Goal: Task Accomplishment & Management: Manage account settings

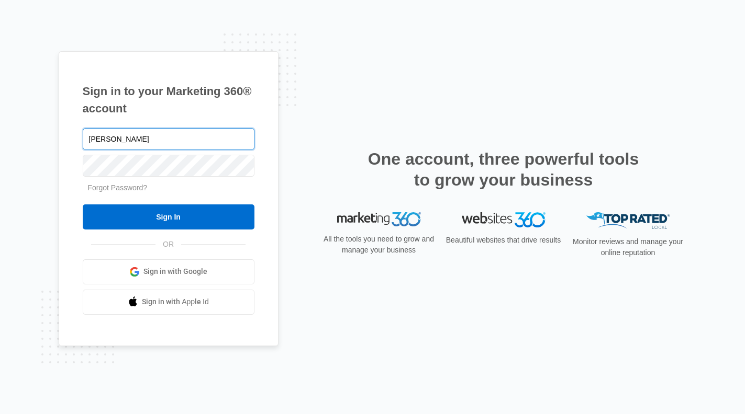
type input "[PERSON_NAME][EMAIL_ADDRESS][DOMAIN_NAME]"
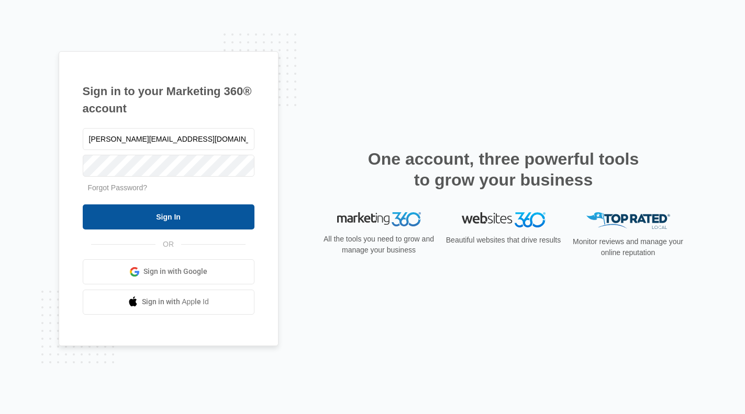
click at [166, 222] on input "Sign In" at bounding box center [169, 217] width 172 height 25
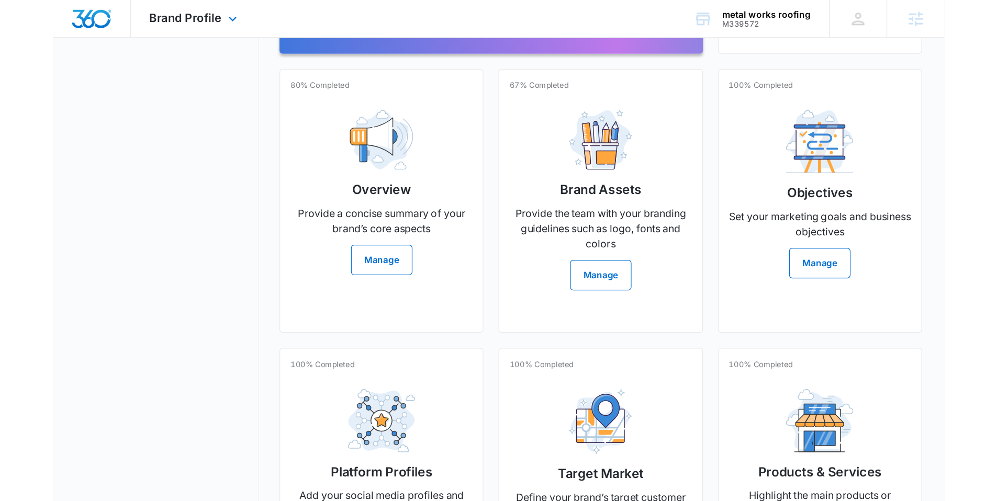
scroll to position [106, 0]
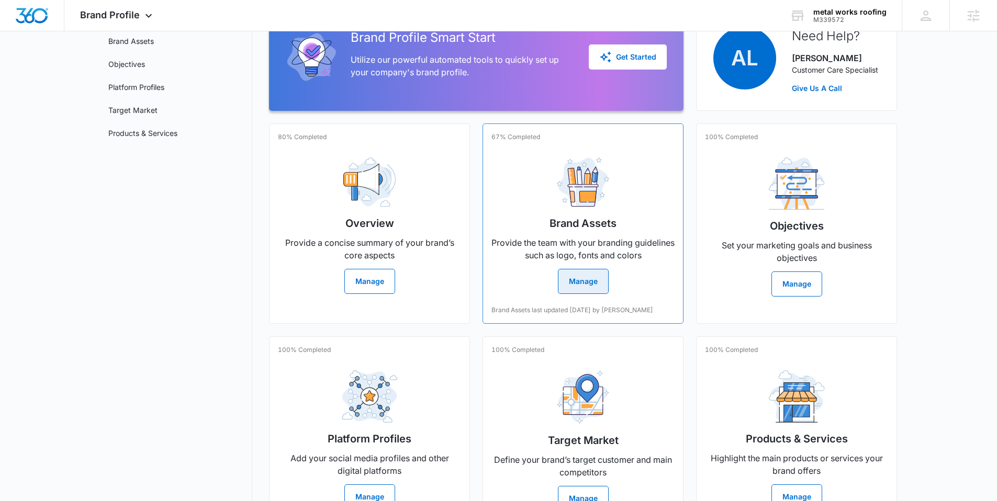
click at [577, 275] on button "Manage" at bounding box center [583, 281] width 51 height 25
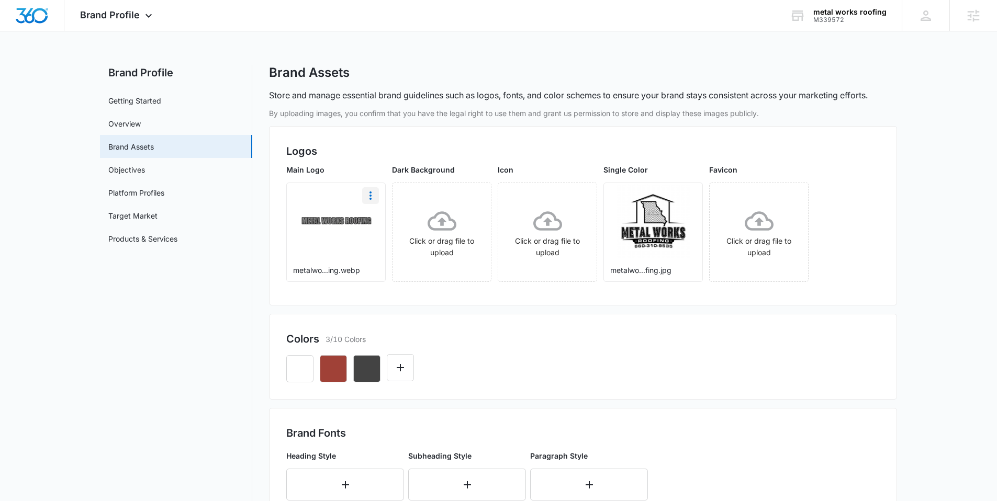
click at [372, 196] on icon "More" at bounding box center [370, 195] width 13 height 13
click at [383, 223] on div "Download" at bounding box center [392, 224] width 34 height 7
click at [336, 369] on icon "button" at bounding box center [333, 369] width 13 height 13
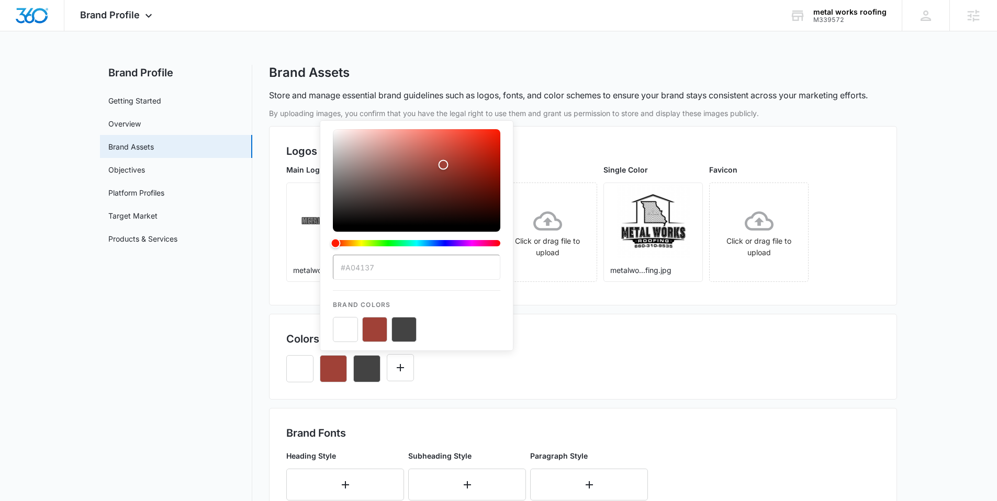
click at [381, 267] on input "#A04137" at bounding box center [416, 267] width 167 height 25
drag, startPoint x: 379, startPoint y: 267, endPoint x: 343, endPoint y: 267, distance: 35.6
click at [343, 267] on input "#A04137" at bounding box center [416, 267] width 167 height 25
click at [642, 379] on div "#A04137 Brand Colors" at bounding box center [582, 365] width 593 height 36
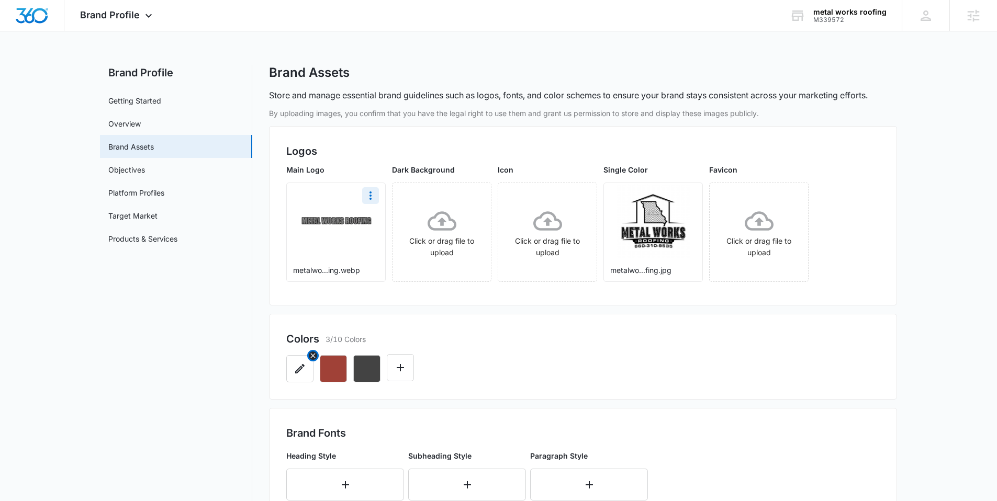
click at [303, 373] on icon "button" at bounding box center [300, 369] width 13 height 13
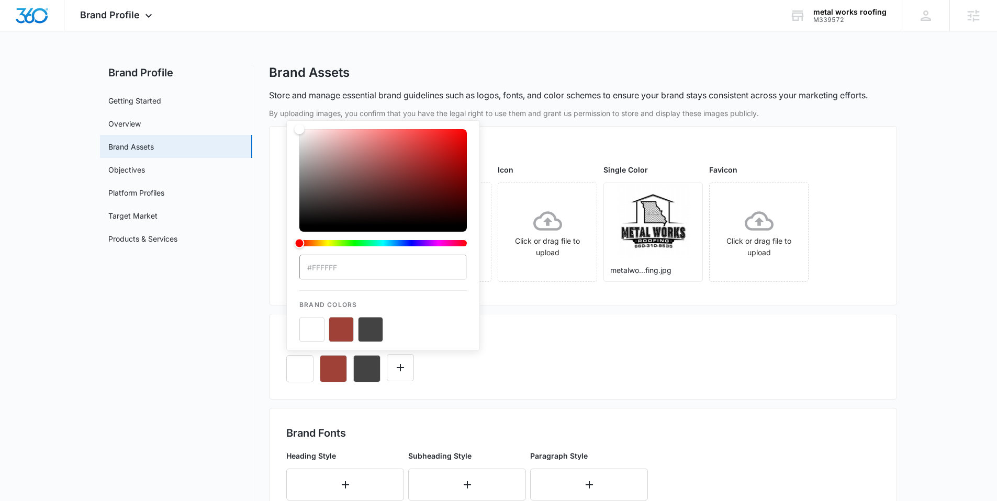
click at [577, 352] on div "#FFFFFF Brand Colors" at bounding box center [582, 365] width 593 height 36
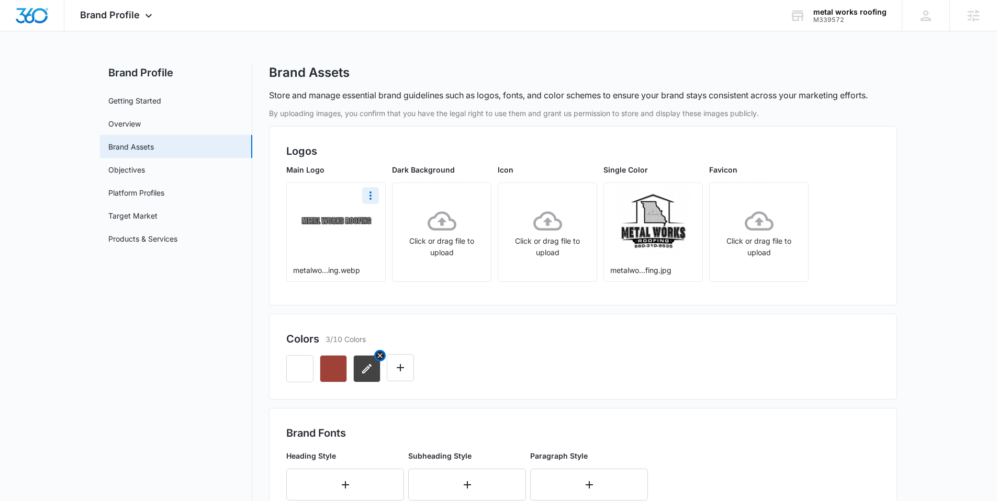
click at [373, 366] on icon "button" at bounding box center [367, 369] width 13 height 13
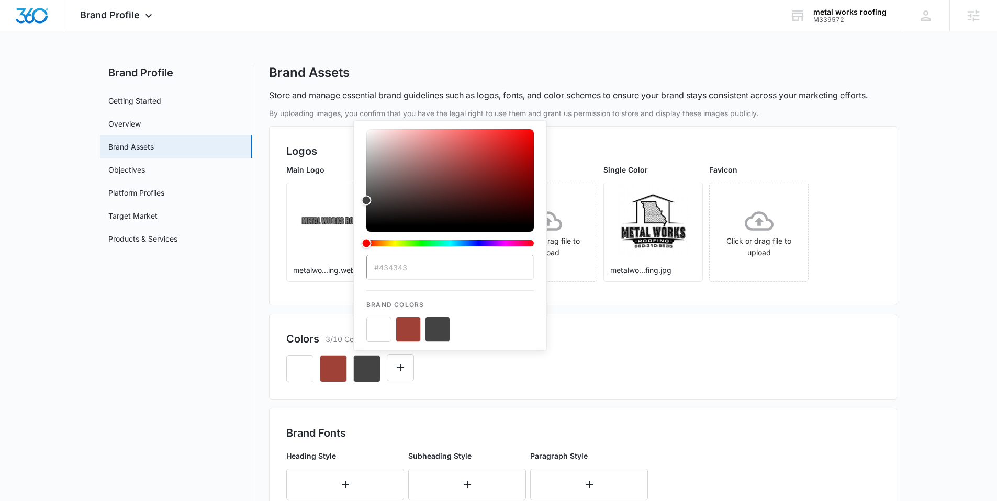
click at [420, 266] on input "#434343" at bounding box center [449, 267] width 167 height 25
drag, startPoint x: 411, startPoint y: 269, endPoint x: 379, endPoint y: 269, distance: 31.9
click at [379, 269] on input "#434343" at bounding box center [449, 267] width 167 height 25
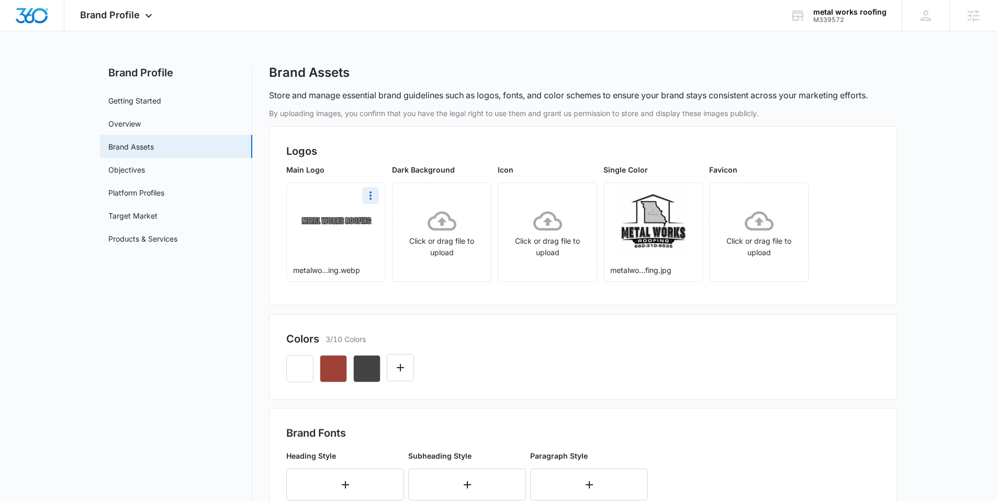
click at [692, 340] on div "Colors 3/10 Colors" at bounding box center [582, 339] width 593 height 16
click at [684, 199] on icon "More" at bounding box center [687, 195] width 13 height 13
click at [703, 224] on div "Download" at bounding box center [709, 224] width 34 height 7
click at [142, 14] on icon at bounding box center [148, 18] width 13 height 13
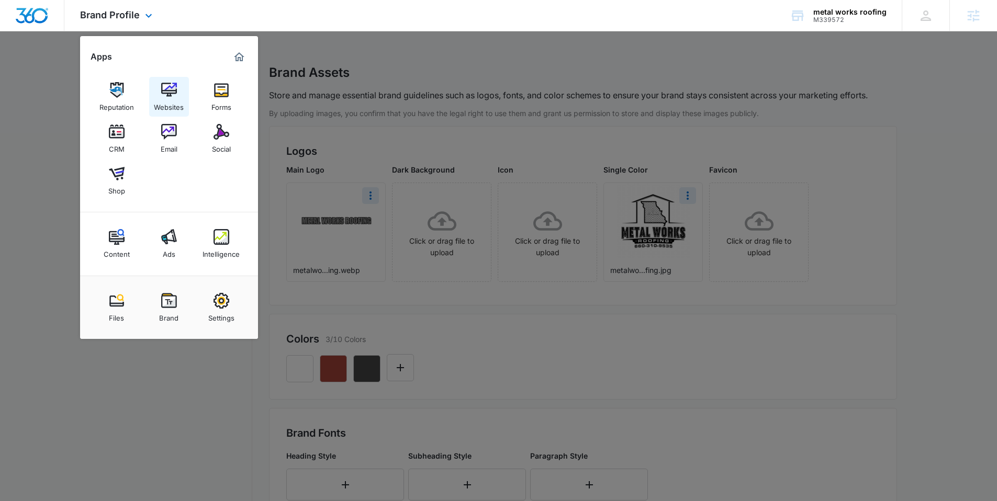
click at [173, 103] on div "Websites" at bounding box center [169, 105] width 30 height 14
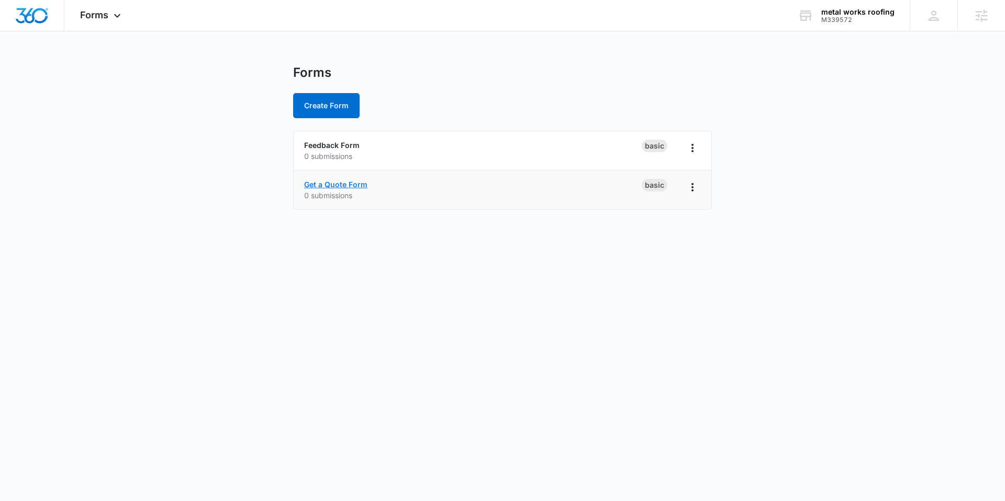
click at [342, 185] on link "Get a Quote Form" at bounding box center [335, 184] width 63 height 9
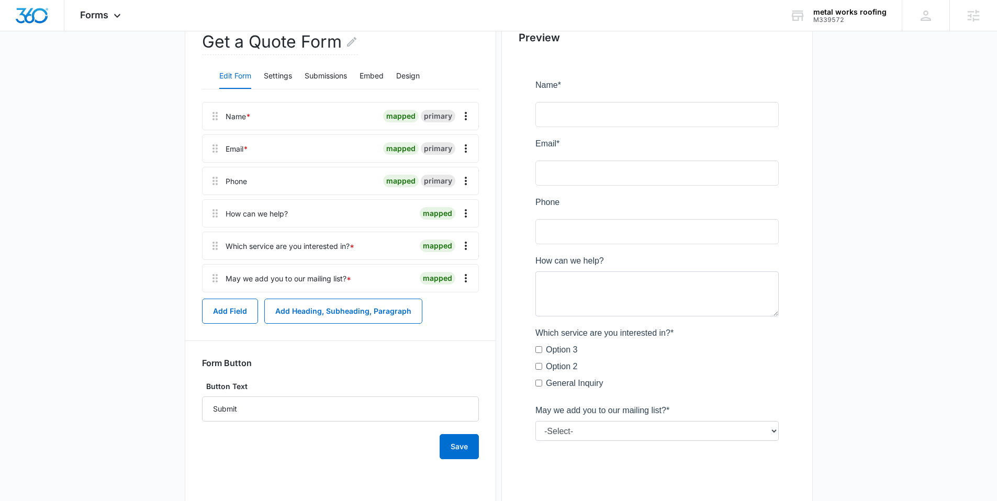
scroll to position [66, 0]
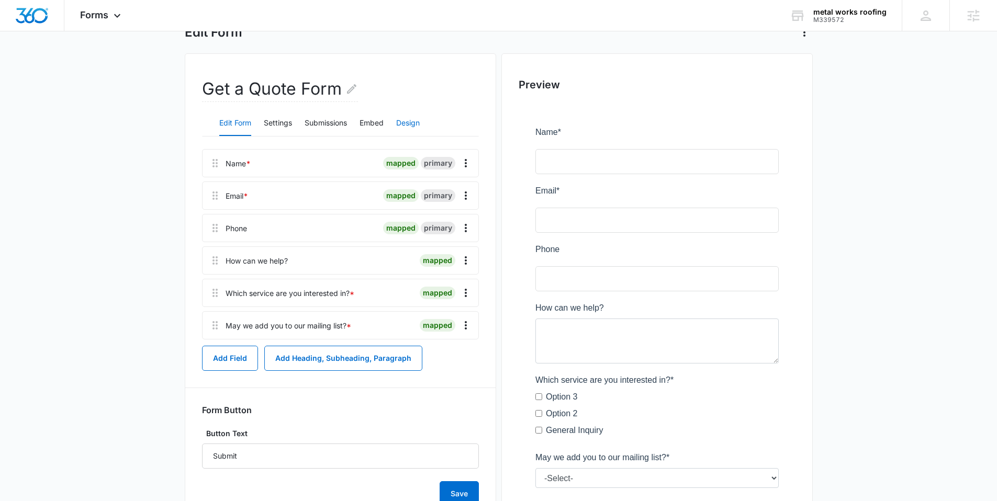
click at [411, 121] on button "Design" at bounding box center [408, 123] width 24 height 25
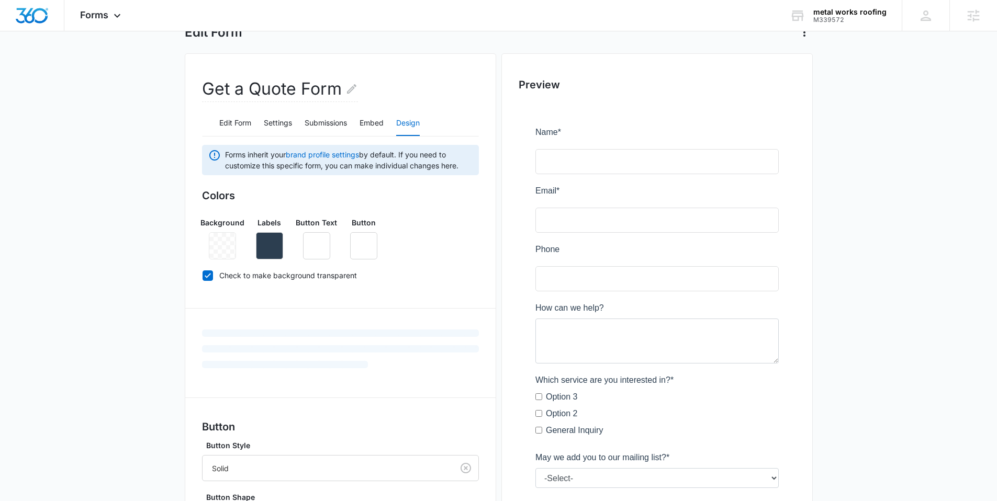
scroll to position [248, 0]
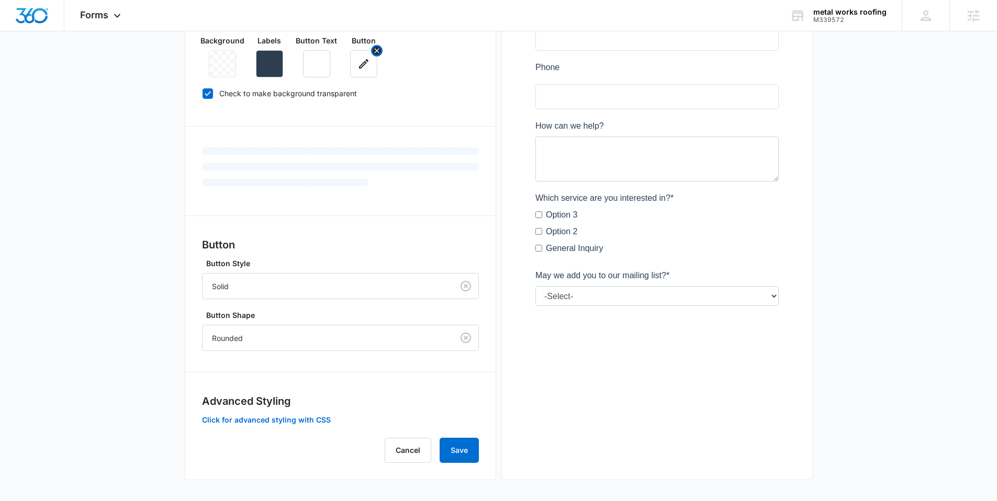
click at [359, 75] on button "button" at bounding box center [363, 63] width 27 height 27
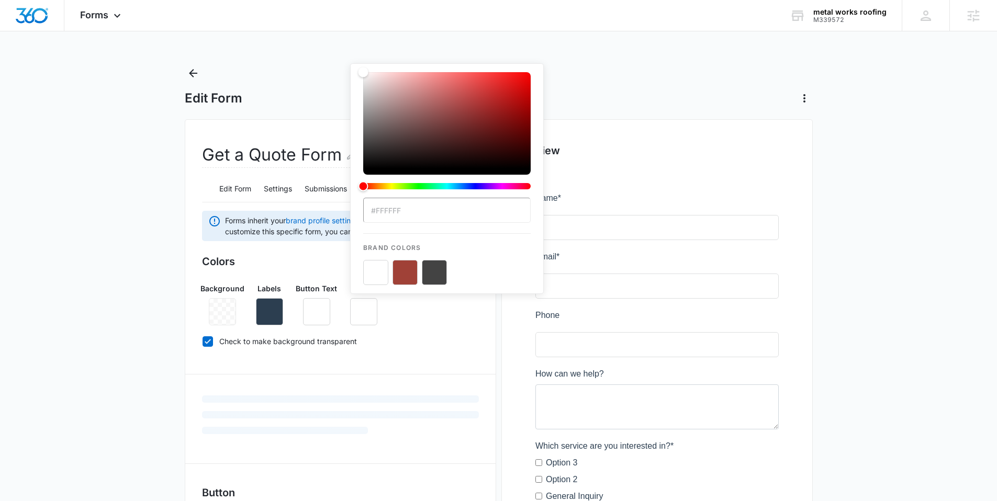
click at [412, 273] on button "color-picker-container" at bounding box center [404, 272] width 25 height 25
type input "#A04137"
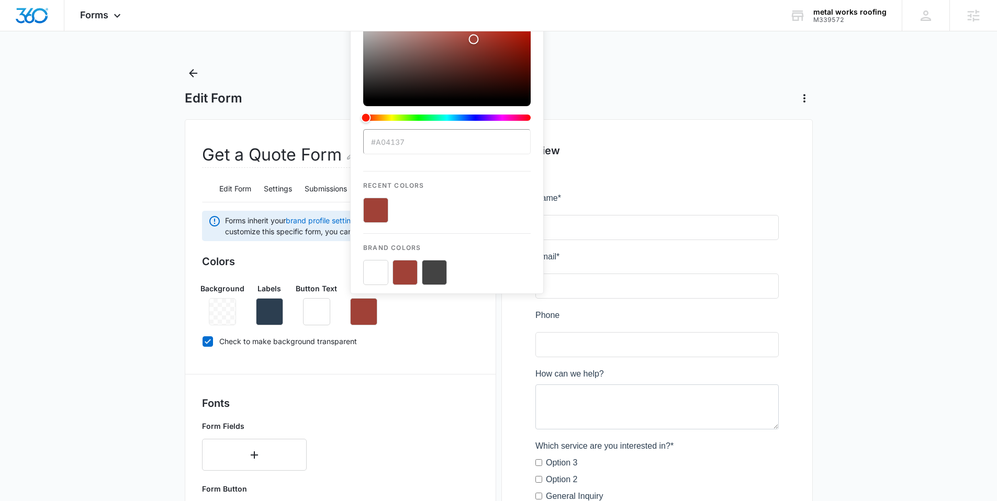
click at [410, 365] on div "Forms inherit your brand profile settings by default. If you need to customize …" at bounding box center [340, 511] width 277 height 600
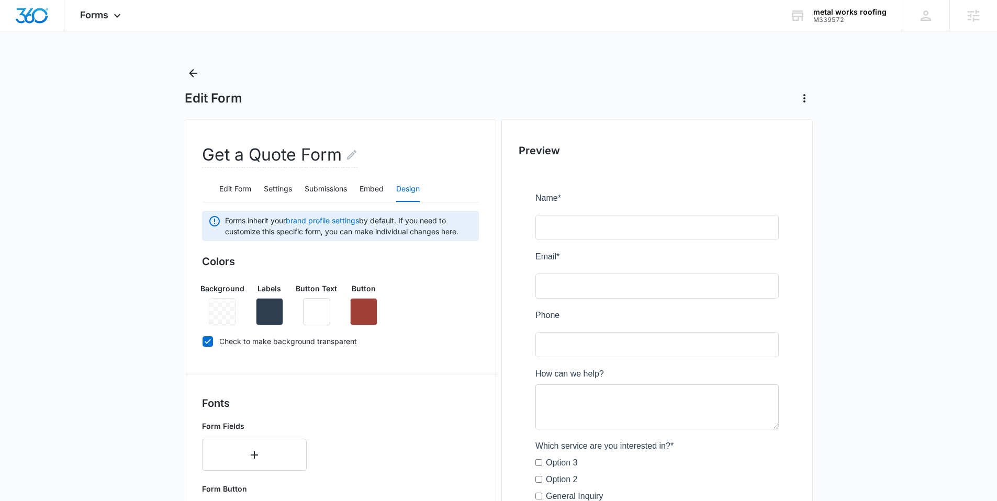
scroll to position [347, 0]
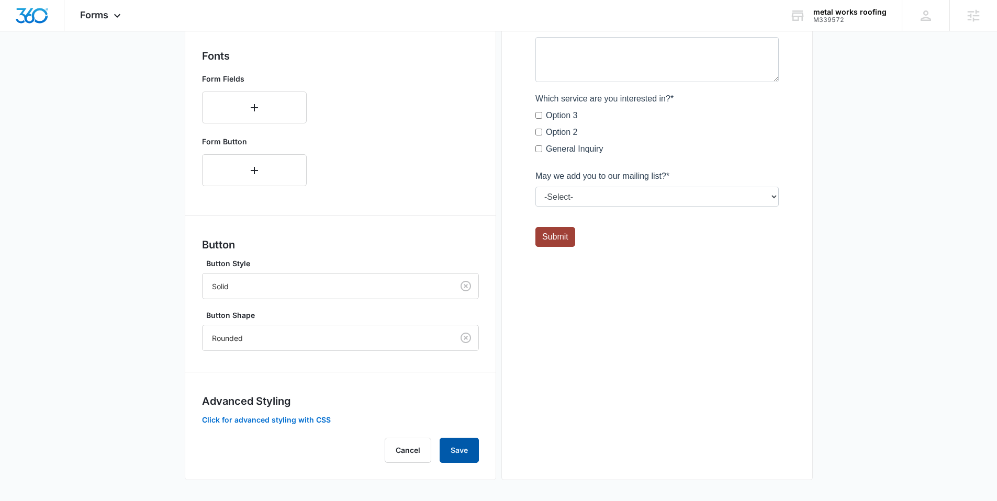
click at [463, 452] on button "Save" at bounding box center [459, 450] width 39 height 25
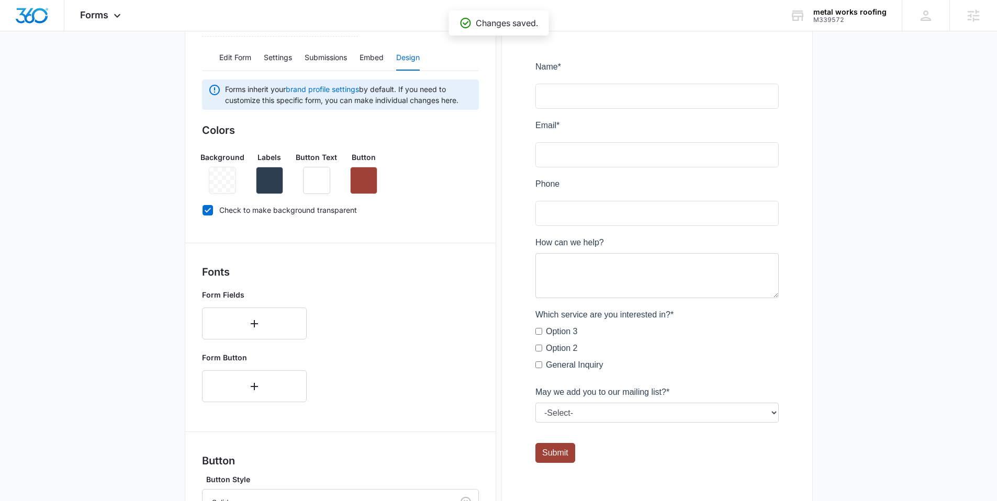
scroll to position [0, 0]
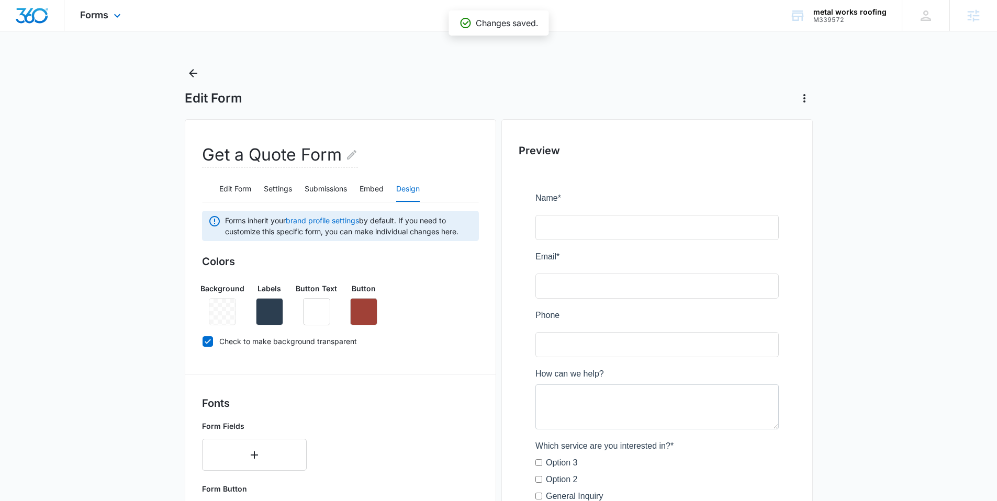
click at [109, 7] on div "Forms Apps Reputation Websites Forms CRM Email Social Shop Content Ads Intellig…" at bounding box center [101, 15] width 75 height 31
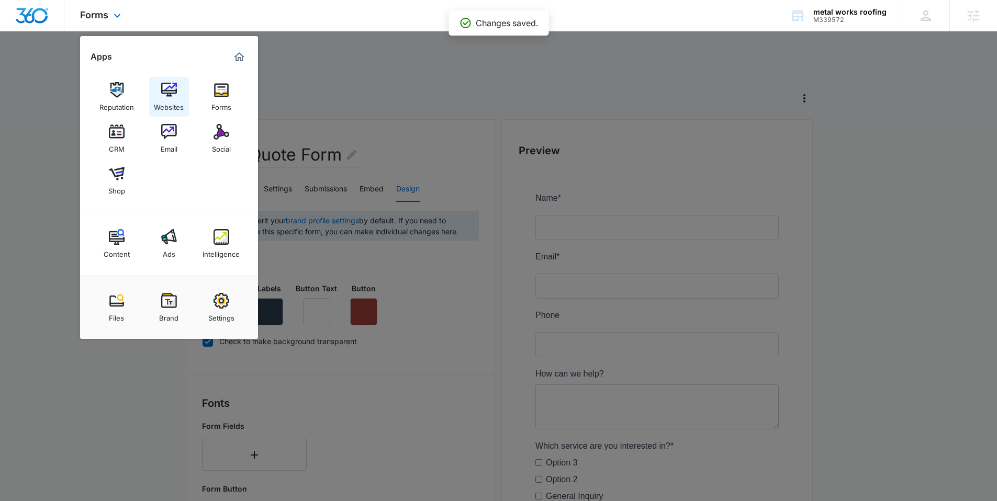
click at [158, 89] on link "Websites" at bounding box center [169, 97] width 40 height 40
